Goal: Navigation & Orientation: Find specific page/section

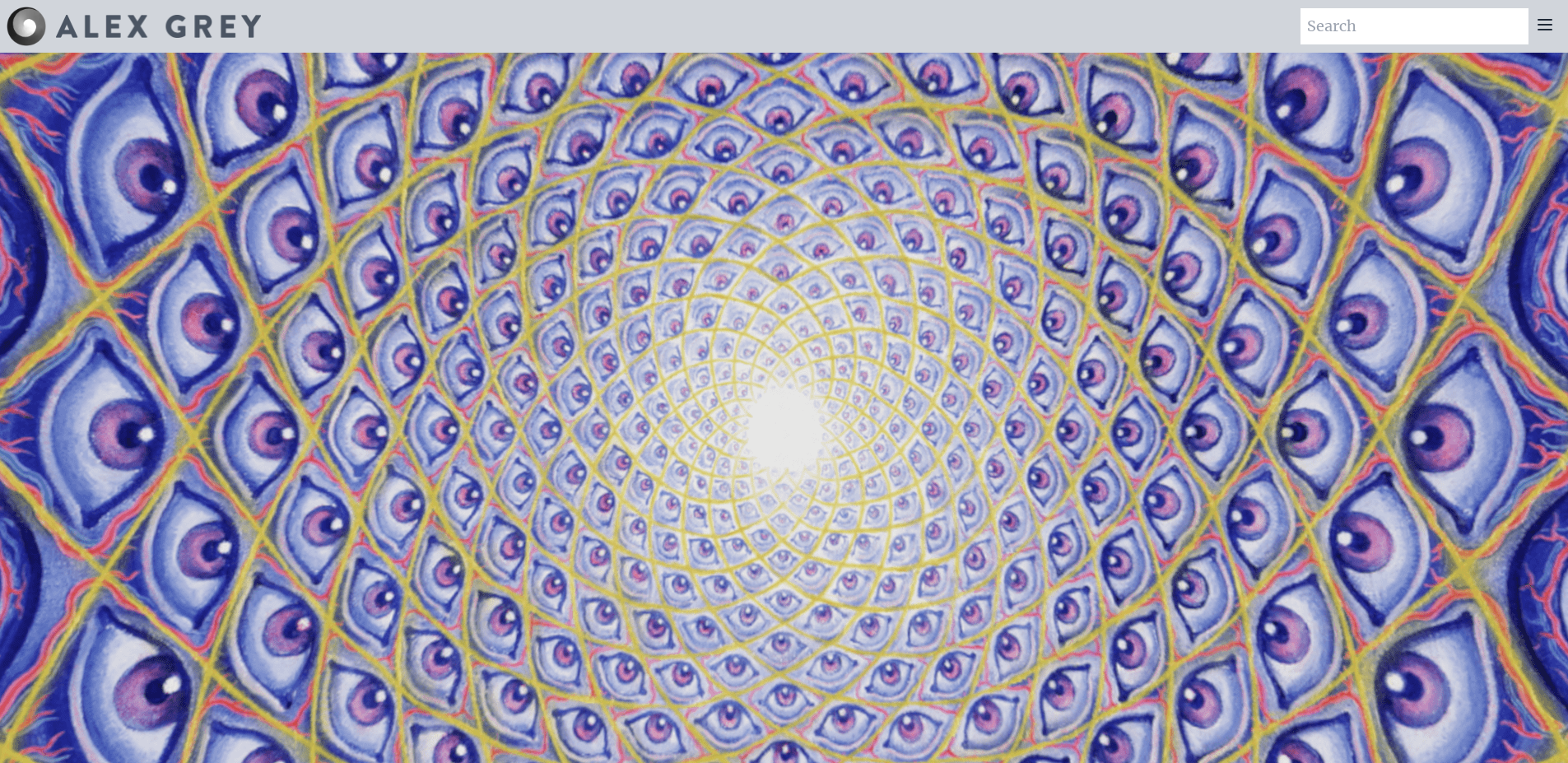
click at [1542, 22] on icon at bounding box center [1545, 25] width 20 height 20
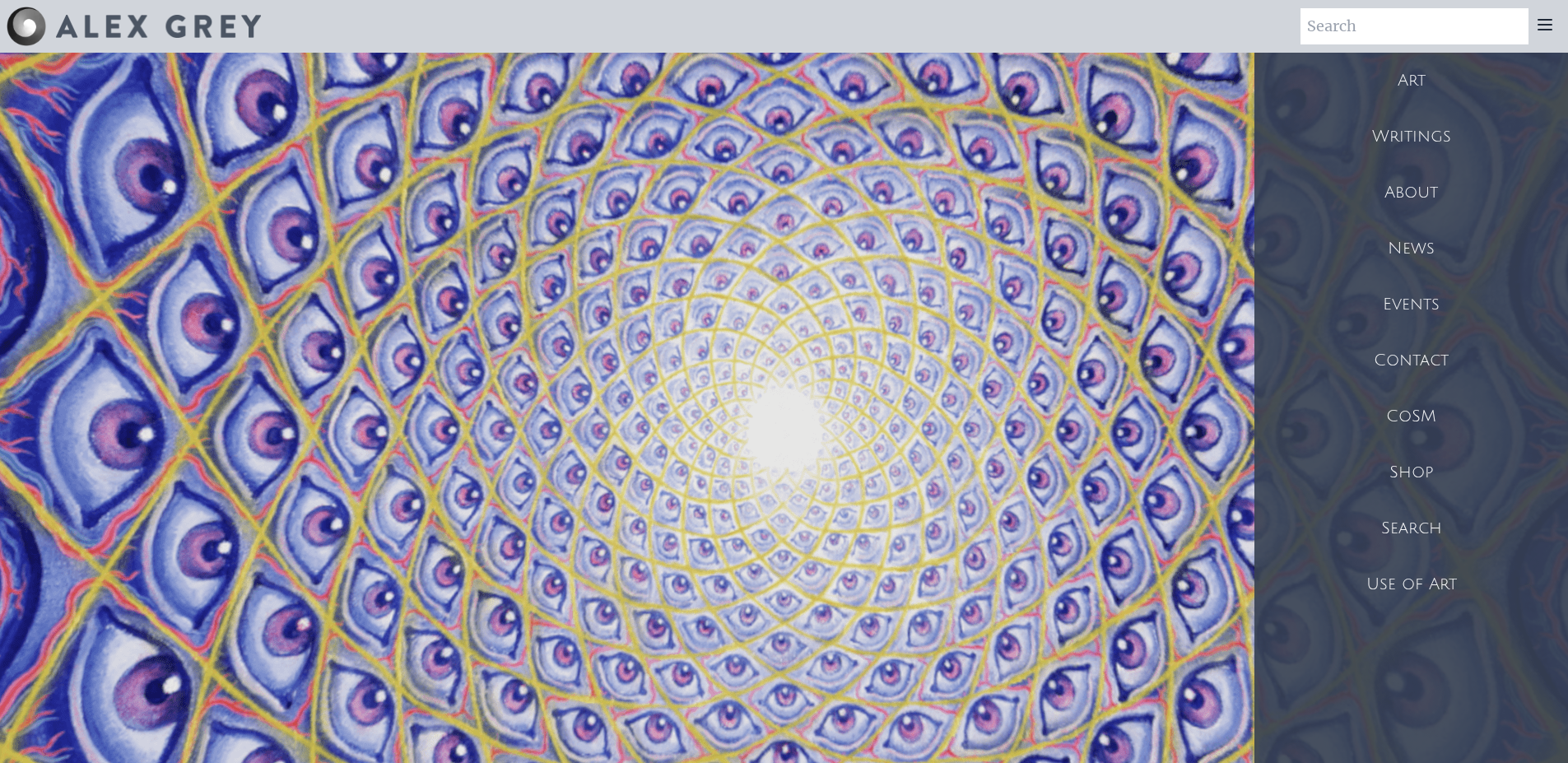
click at [1411, 476] on div "Shop" at bounding box center [1412, 473] width 314 height 56
